Goal: Navigation & Orientation: Find specific page/section

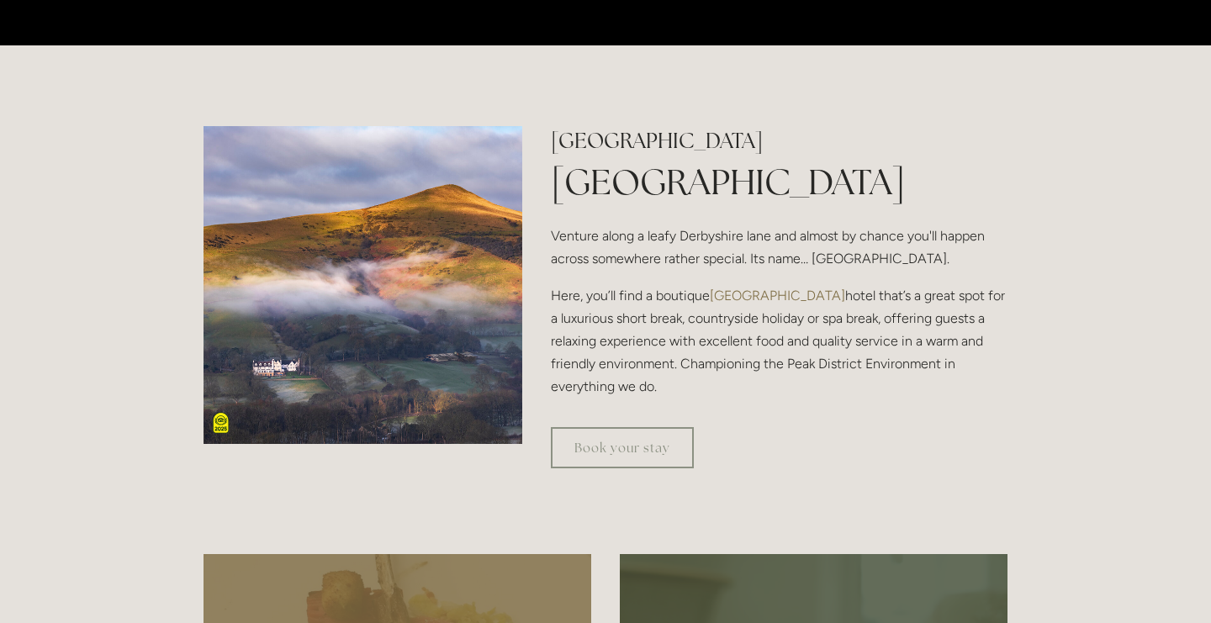
scroll to position [511, 0]
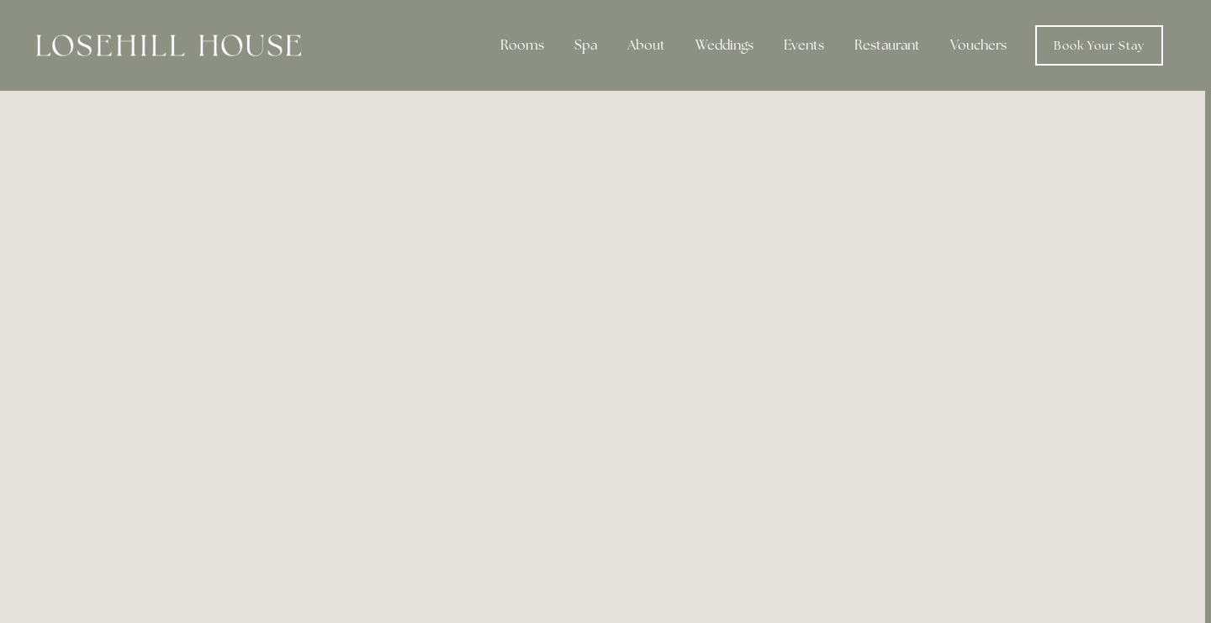
scroll to position [0, 6]
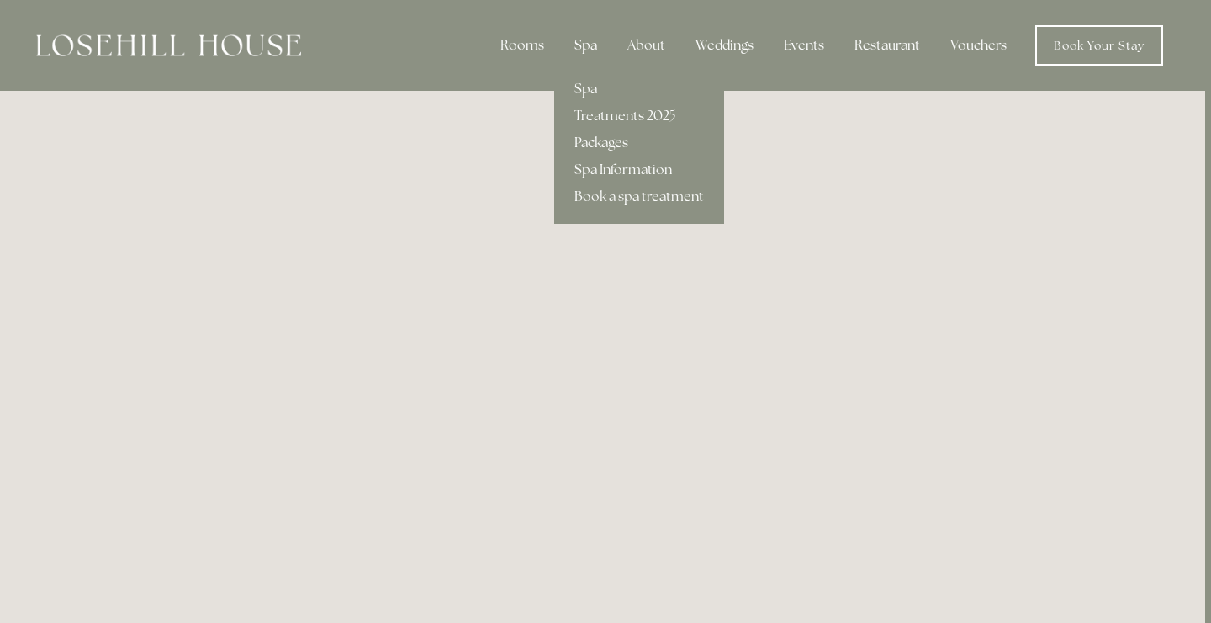
click at [587, 49] on div "Spa" at bounding box center [586, 46] width 50 height 34
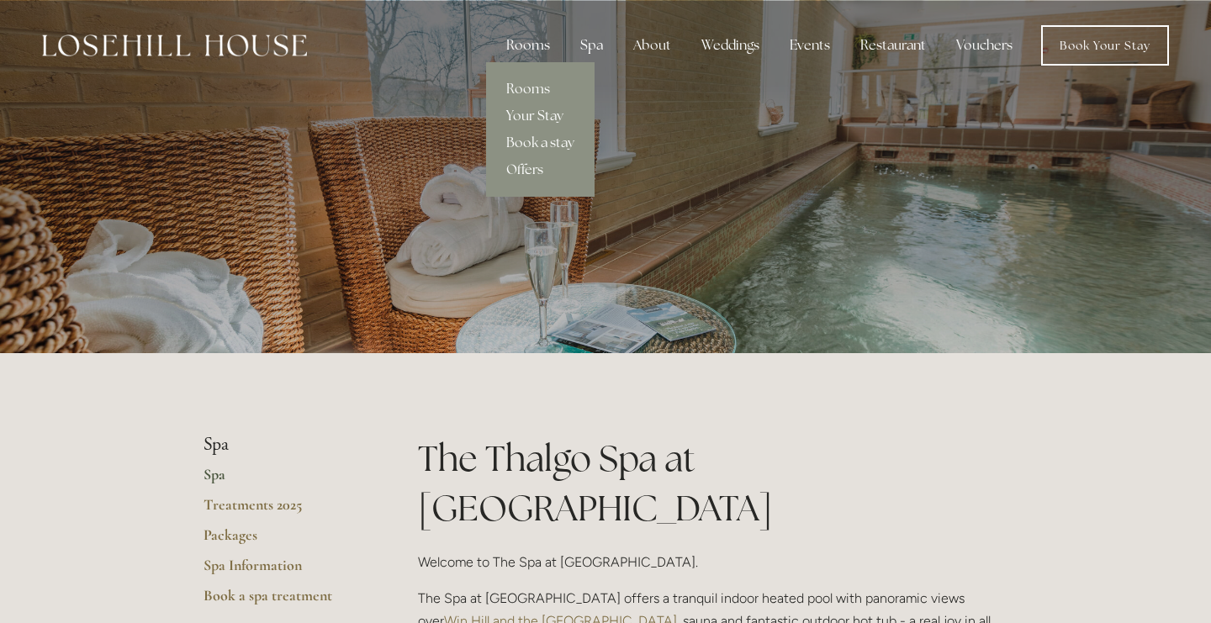
click at [549, 52] on div "Rooms" at bounding box center [528, 46] width 71 height 34
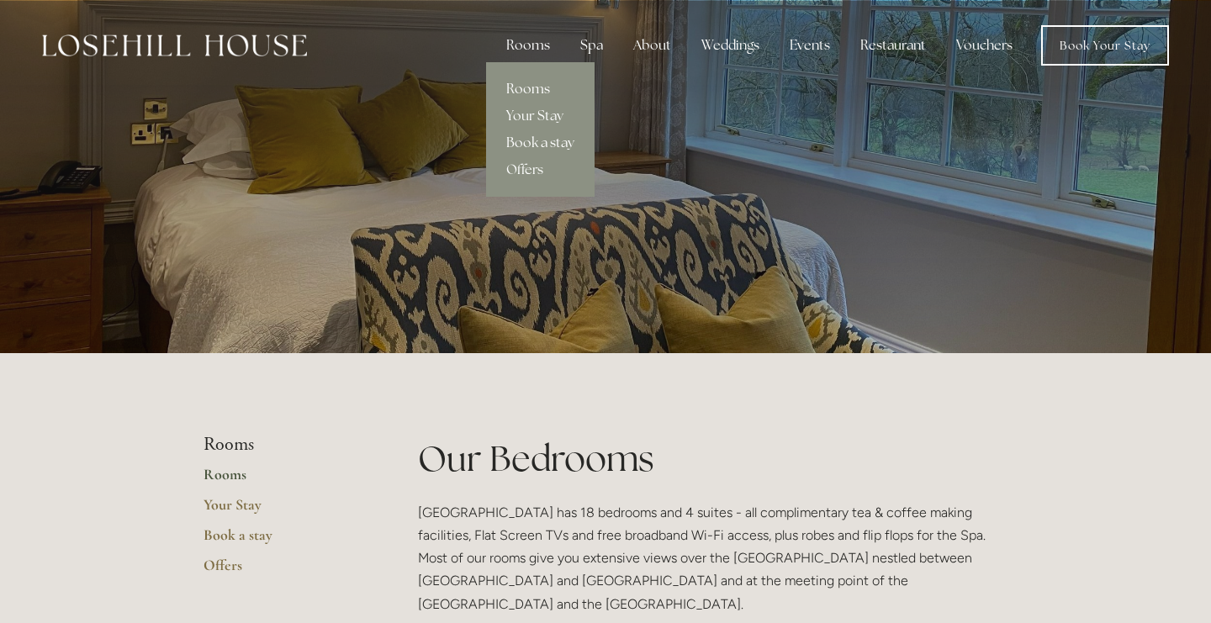
click at [530, 147] on link "Book a stay" at bounding box center [540, 142] width 108 height 27
click at [532, 145] on link "Book a stay" at bounding box center [540, 142] width 108 height 27
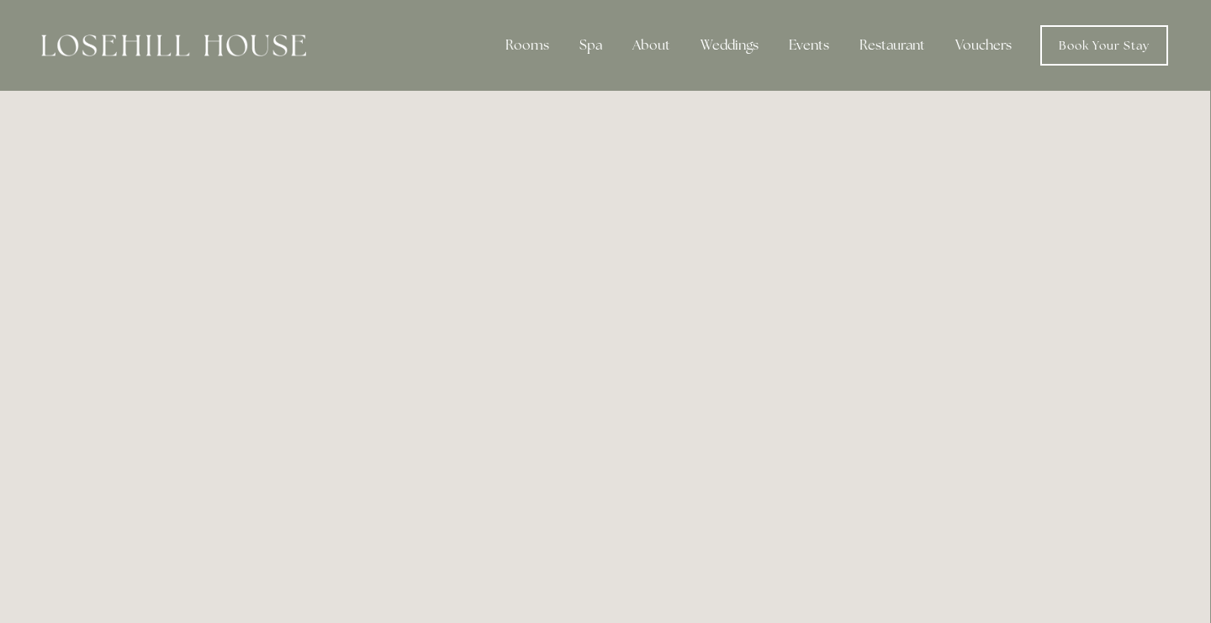
scroll to position [0, 1]
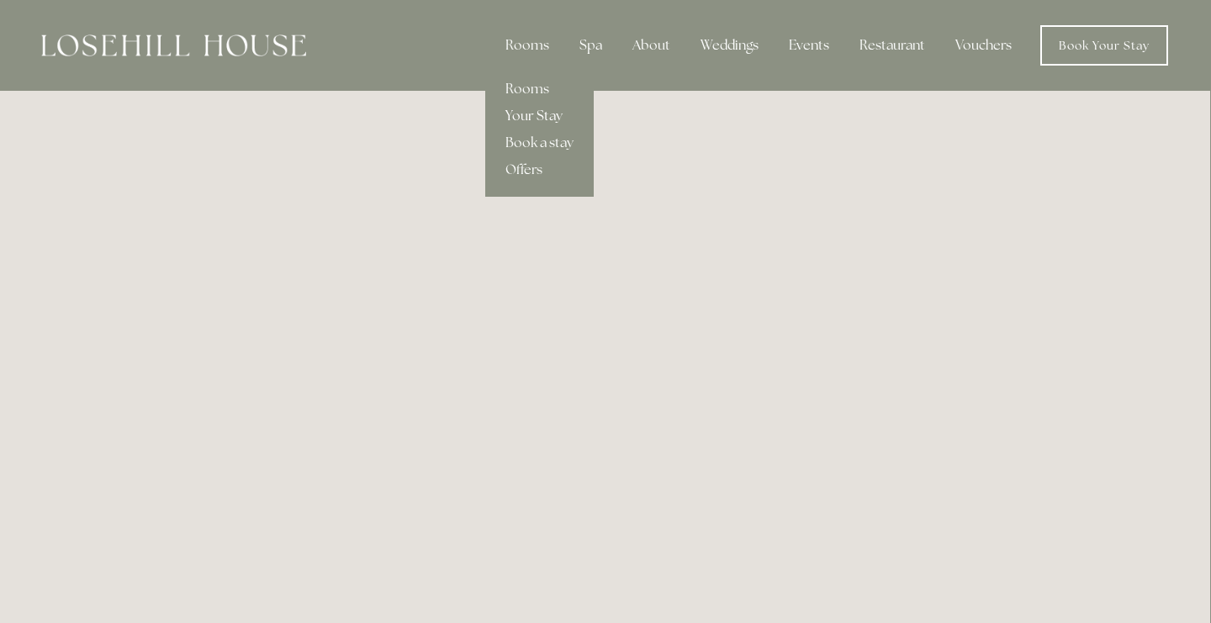
click at [545, 113] on link "Your Stay" at bounding box center [539, 116] width 108 height 27
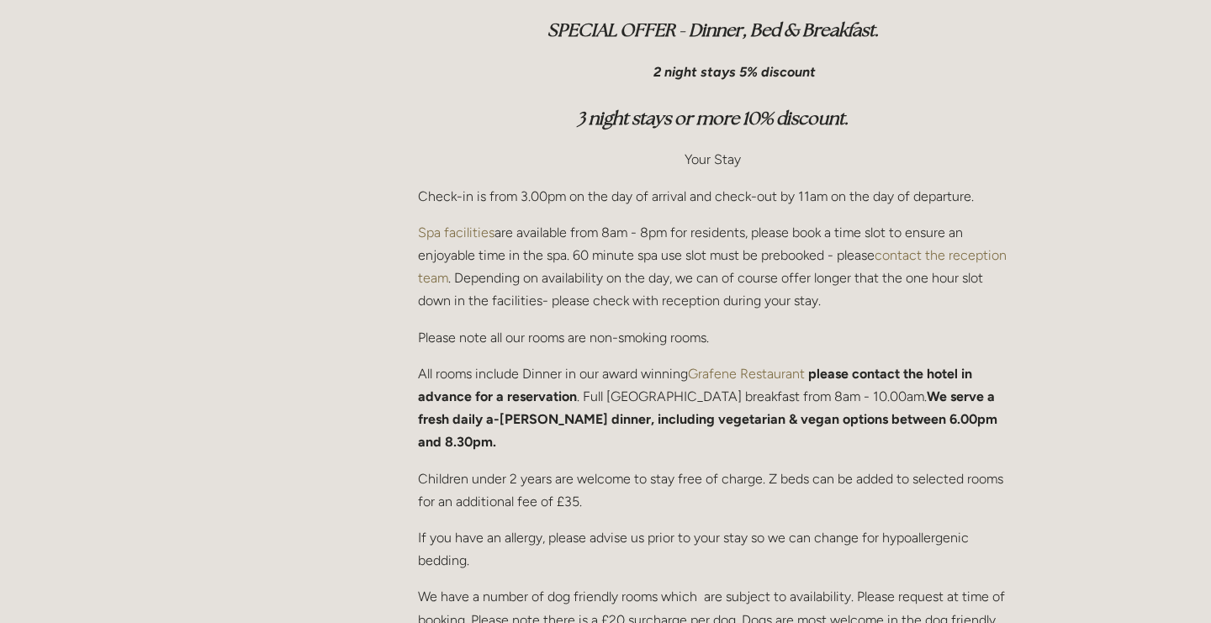
scroll to position [588, 0]
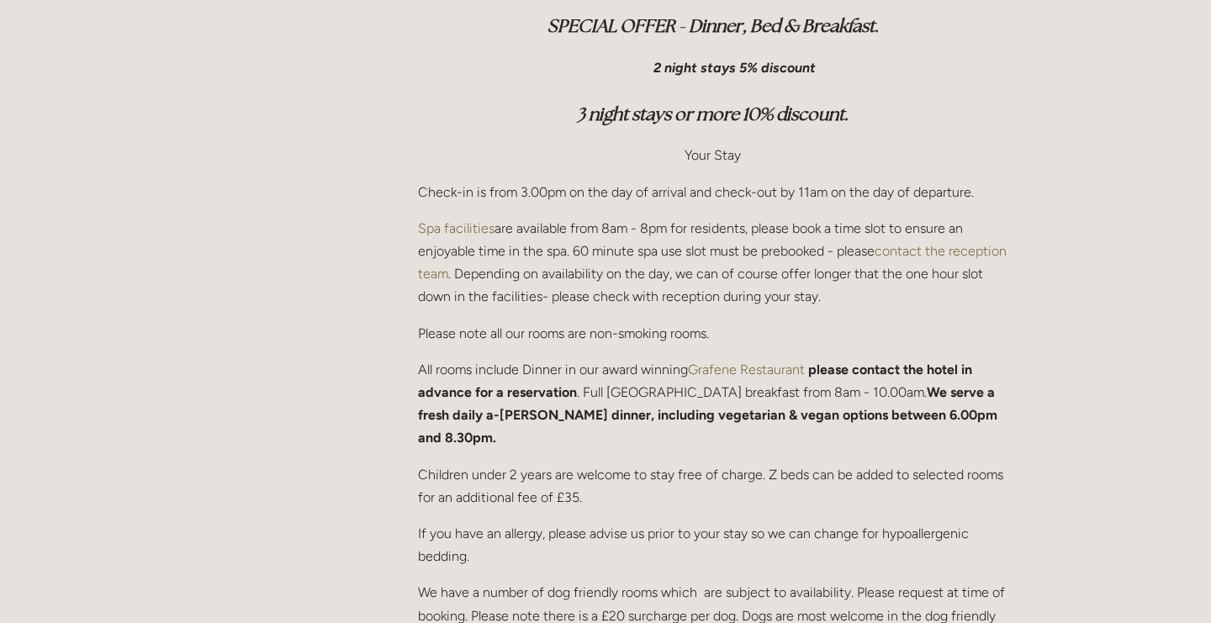
click at [774, 366] on link "Grafene Restaurant" at bounding box center [746, 369] width 117 height 16
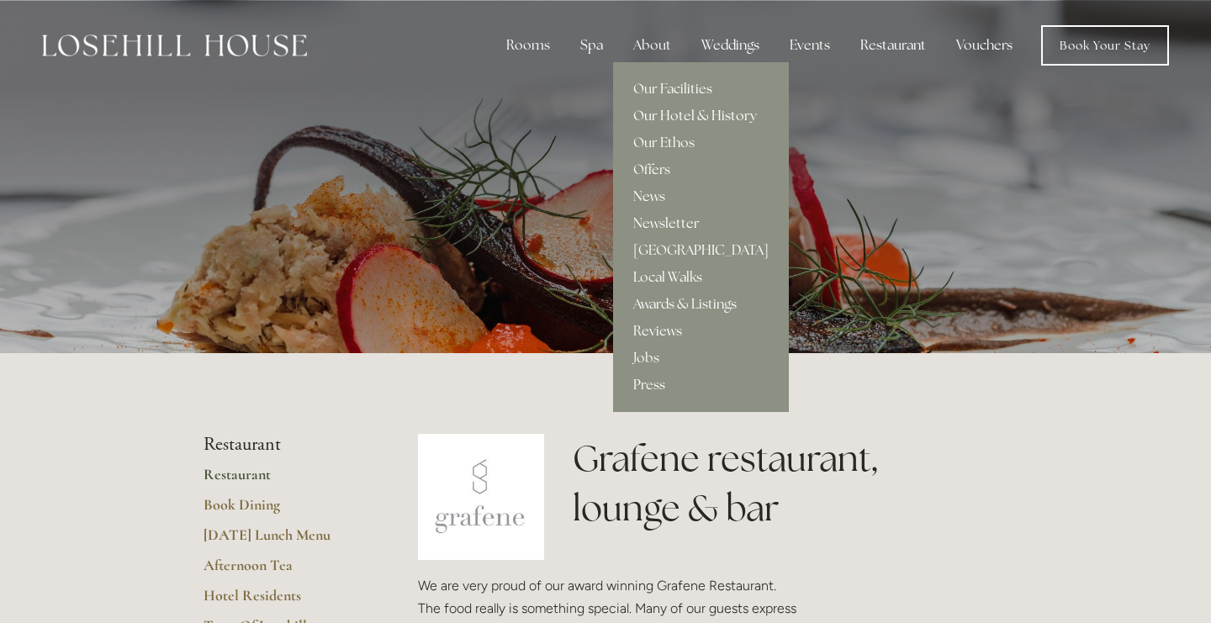
click at [682, 112] on link "Our Hotel & History" at bounding box center [701, 116] width 176 height 27
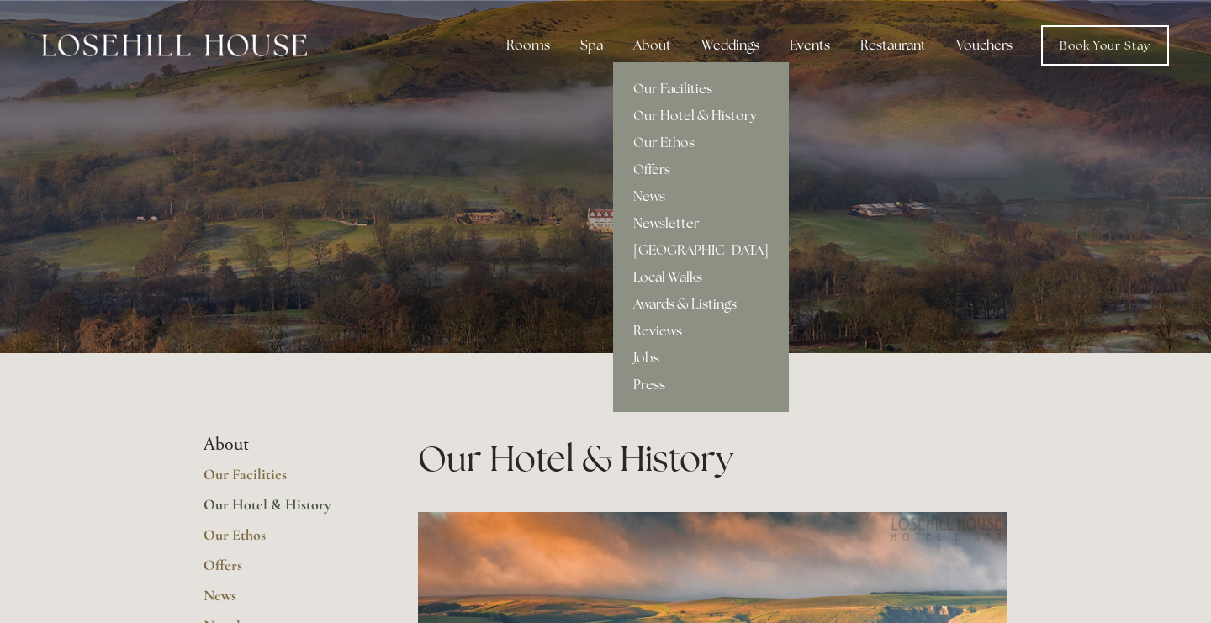
click at [660, 271] on link "Local Walks" at bounding box center [701, 277] width 176 height 27
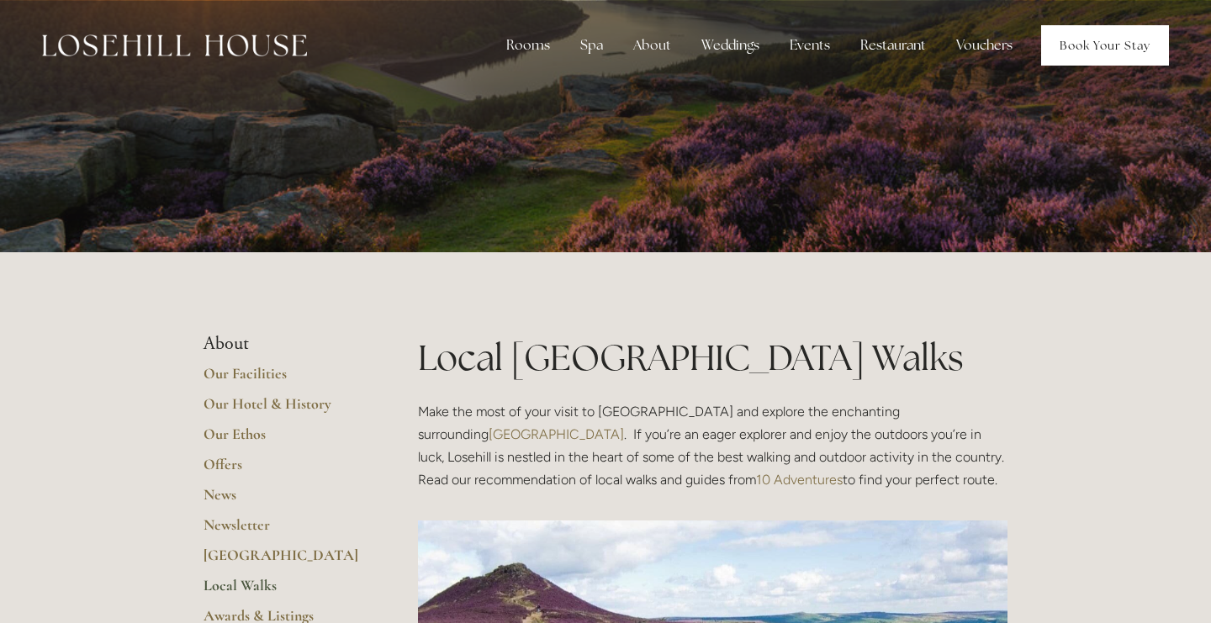
click at [1074, 49] on link "Book Your Stay" at bounding box center [1105, 45] width 128 height 40
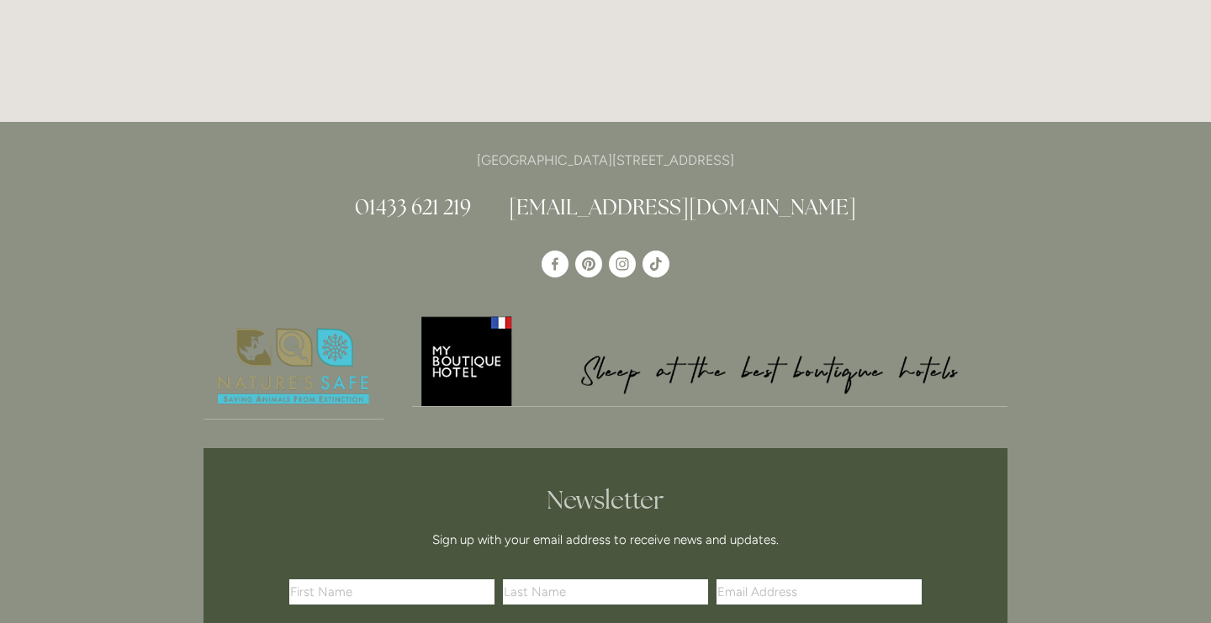
scroll to position [3101, 0]
